Goal: Find specific page/section: Find specific page/section

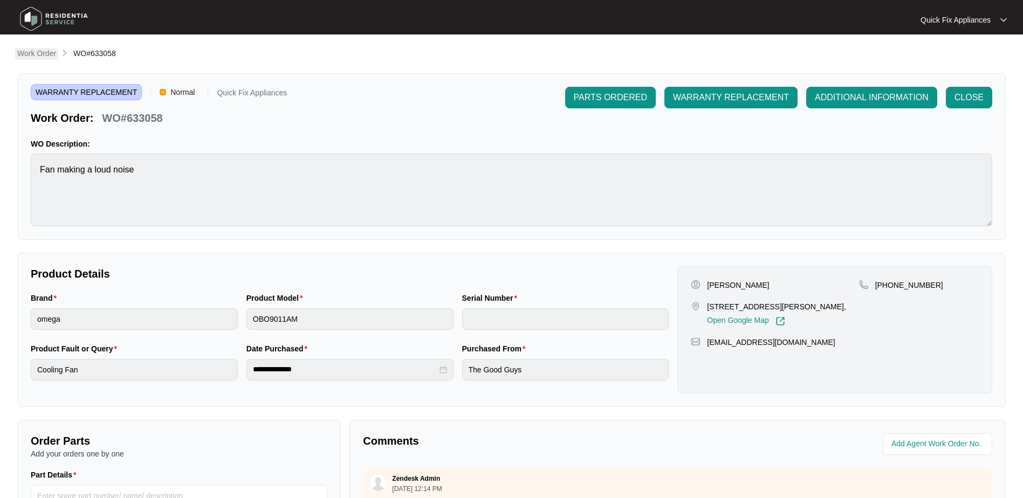
click at [38, 53] on p "Work Order" at bounding box center [36, 53] width 39 height 11
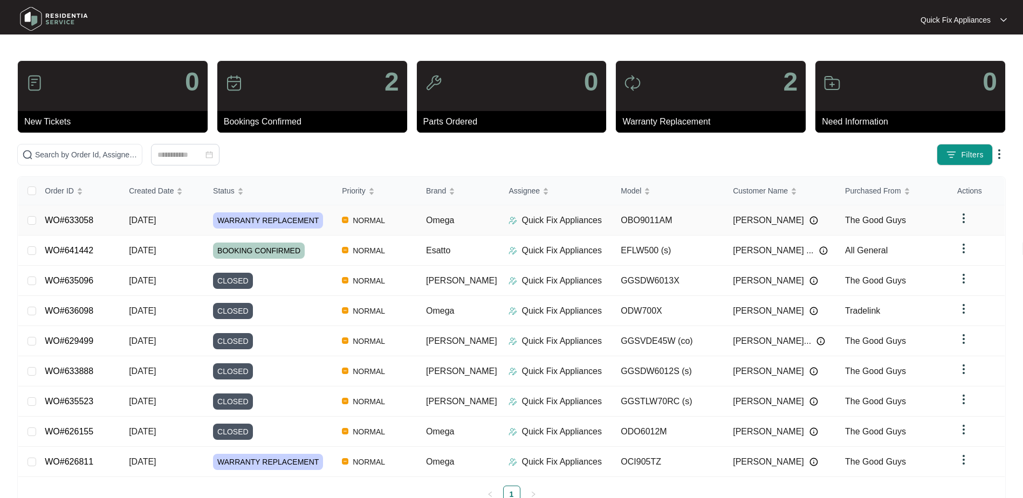
click at [325, 222] on div "WARRANTY REPLACEMENT" at bounding box center [273, 220] width 120 height 16
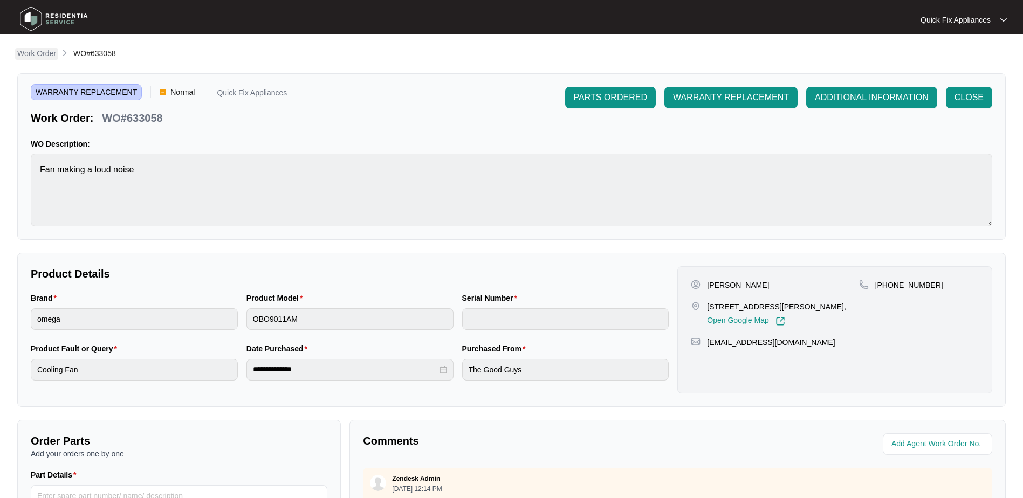
click at [48, 56] on p "Work Order" at bounding box center [36, 53] width 39 height 11
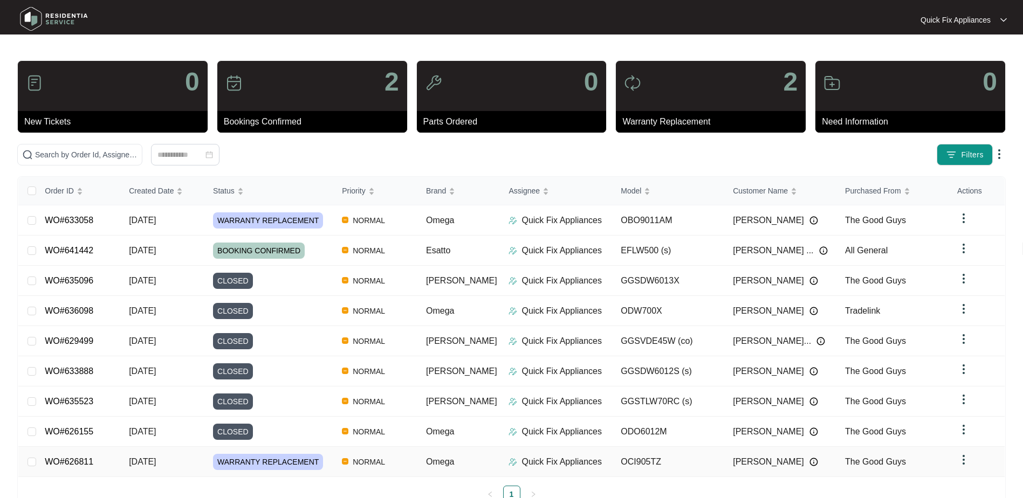
click at [417, 456] on td "NORMAL" at bounding box center [375, 462] width 84 height 30
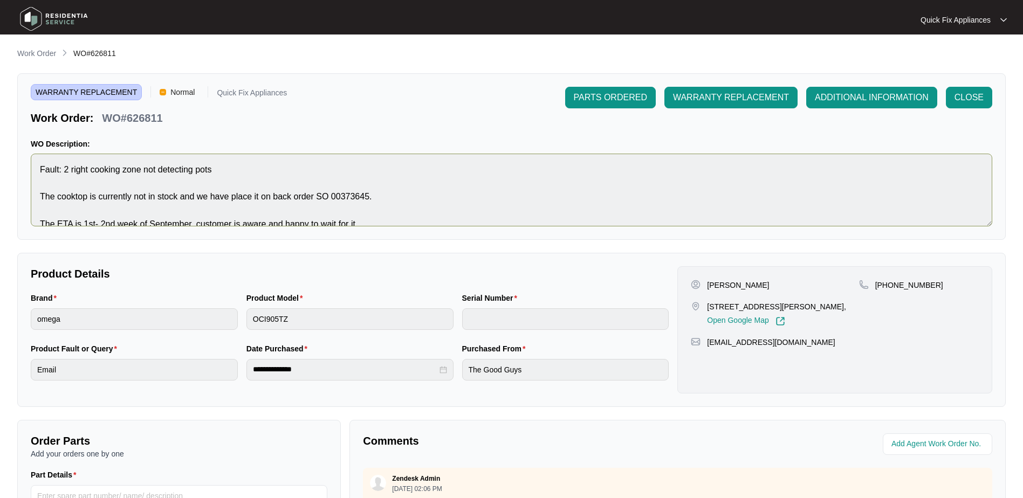
scroll to position [13, 0]
